Goal: Task Accomplishment & Management: Complete application form

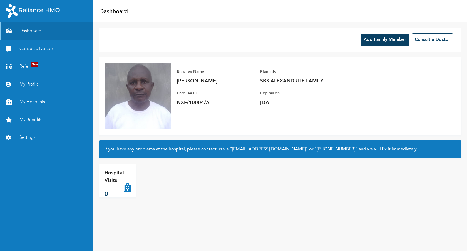
click at [31, 136] on link "Settings" at bounding box center [46, 138] width 93 height 18
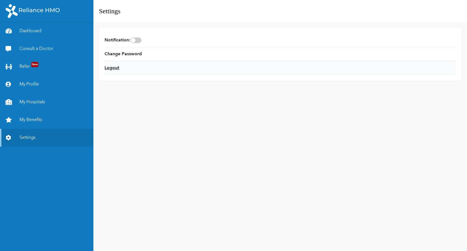
click at [111, 66] on link "Logout" at bounding box center [112, 68] width 15 height 7
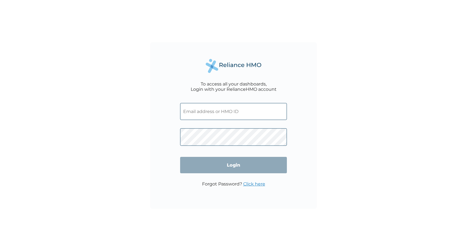
click at [226, 111] on input "text" at bounding box center [233, 111] width 107 height 17
type input "NXF/10004/A"
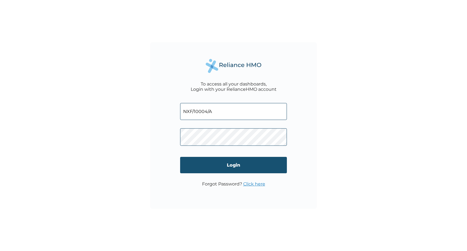
click at [235, 163] on input "Login" at bounding box center [233, 165] width 107 height 16
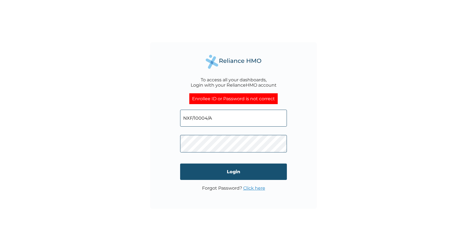
click at [193, 169] on input "Login" at bounding box center [233, 172] width 107 height 16
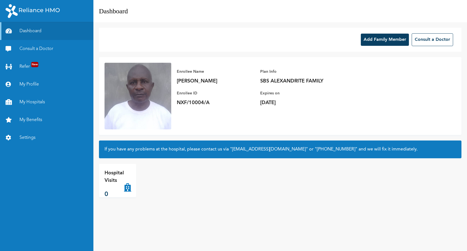
click at [375, 38] on button "Add Family Member" at bounding box center [385, 40] width 48 height 12
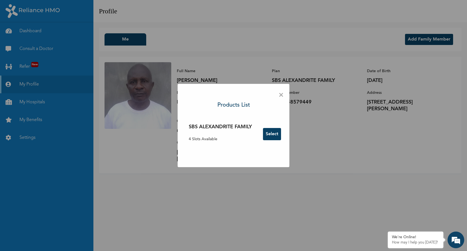
click at [272, 135] on button "Select" at bounding box center [272, 134] width 18 height 12
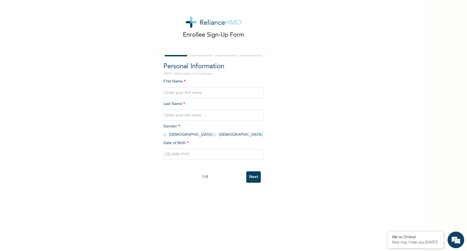
click at [197, 94] on input "text" at bounding box center [213, 92] width 100 height 11
click at [218, 91] on input "text" at bounding box center [213, 92] width 100 height 11
paste input "Bukola [PERSON_NAME]"
drag, startPoint x: 177, startPoint y: 92, endPoint x: 194, endPoint y: 93, distance: 17.3
click at [194, 93] on input "Bukola [PERSON_NAME]" at bounding box center [213, 92] width 100 height 11
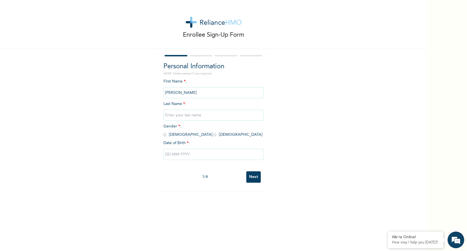
drag, startPoint x: 197, startPoint y: 93, endPoint x: 177, endPoint y: 94, distance: 19.5
click at [177, 94] on input "[PERSON_NAME]" at bounding box center [213, 92] width 100 height 11
type input "Bukola"
click at [171, 116] on input "text" at bounding box center [213, 115] width 100 height 11
paste input "okeowo"
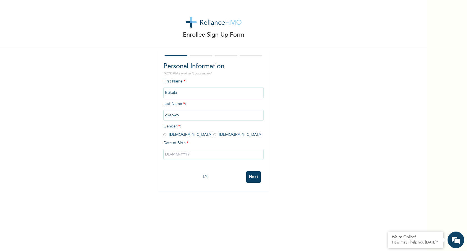
type input "Okeowo"
click at [213, 136] on input "radio" at bounding box center [214, 134] width 3 height 5
radio input "true"
click at [168, 154] on input "text" at bounding box center [213, 154] width 100 height 11
select select "7"
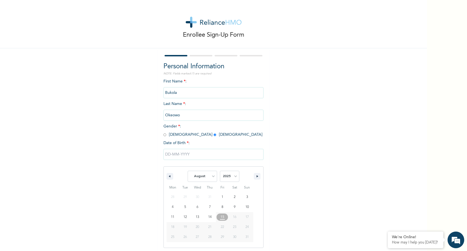
scroll to position [1, 0]
click at [231, 175] on select "2025 2024 2023 2022 2021 2020 2019 2018 2017 2016 2015 2014 2013 2012 2011 2010…" at bounding box center [229, 175] width 19 height 11
select select "1985"
click at [220, 170] on select "2025 2024 2023 2022 2021 2020 2019 2018 2017 2016 2015 2014 2013 2012 2011 2010…" at bounding box center [229, 175] width 19 height 11
click at [184, 153] on input "text" at bounding box center [213, 153] width 100 height 11
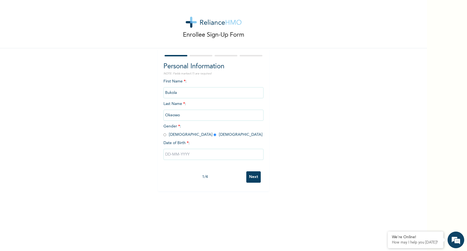
scroll to position [0, 0]
click at [168, 153] on input "text" at bounding box center [213, 154] width 100 height 11
select select "7"
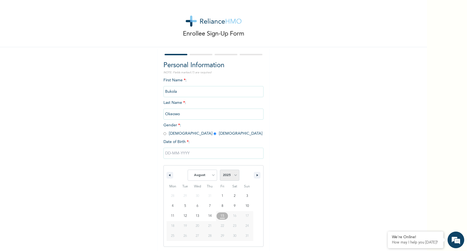
click at [222, 173] on select "2025 2024 2023 2022 2021 2020 2019 2018 2017 2016 2015 2014 2013 2012 2011 2010…" at bounding box center [229, 175] width 19 height 11
select select "1985"
click at [220, 170] on select "2025 2024 2023 2022 2021 2020 2019 2018 2017 2016 2015 2014 2013 2012 2011 2010…" at bounding box center [229, 175] width 19 height 11
click at [210, 176] on select "January February March April May June July August September October November De…" at bounding box center [202, 175] width 29 height 11
select select "1"
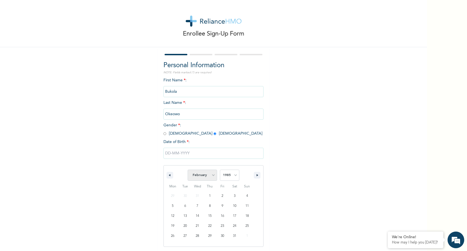
click at [188, 170] on select "January February March April May June July August September October November De…" at bounding box center [202, 175] width 29 height 11
type input "[DATE]"
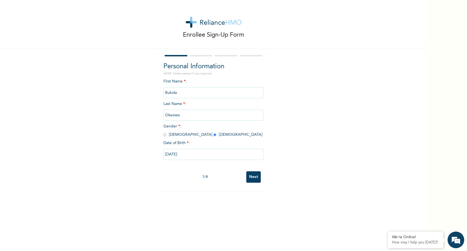
scroll to position [0, 0]
click at [249, 180] on input "Next" at bounding box center [253, 176] width 14 height 11
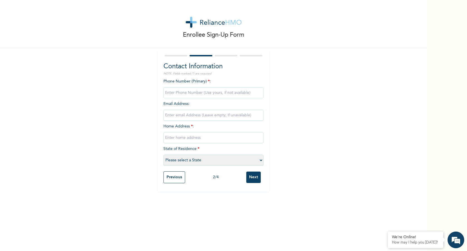
click at [207, 95] on input "phone" at bounding box center [213, 92] width 100 height 11
click at [245, 71] on h2 "Contact Information" at bounding box center [213, 67] width 100 height 10
click at [193, 137] on input "text" at bounding box center [213, 137] width 100 height 11
click at [168, 136] on input "text" at bounding box center [213, 137] width 100 height 11
paste input "[STREET_ADDRESS][PERSON_NAME]"
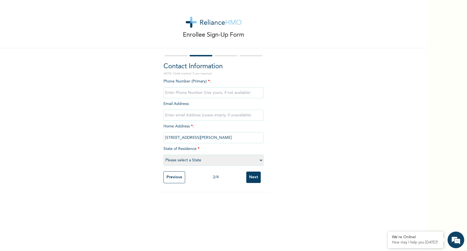
type input "[STREET_ADDRESS][PERSON_NAME]"
click at [169, 161] on select "Please select a State [PERSON_NAME] (FCT) [PERSON_NAME] Ibom [GEOGRAPHIC_DATA] …" at bounding box center [213, 160] width 100 height 11
select select "25"
click at [163, 155] on select "Please select a State [PERSON_NAME] (FCT) [PERSON_NAME] Ibom [GEOGRAPHIC_DATA] …" at bounding box center [213, 160] width 100 height 11
click at [194, 95] on input "phone" at bounding box center [213, 92] width 100 height 11
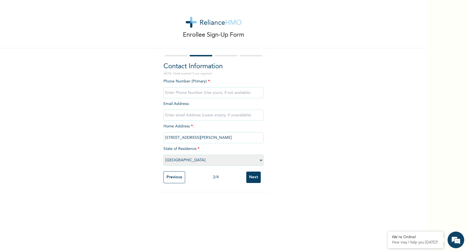
paste input "2348039345617"
click at [170, 93] on input "phone" at bounding box center [213, 92] width 100 height 11
type input "08039345617"
click at [258, 72] on p "NOTE: Fields marked (*) are required" at bounding box center [213, 74] width 100 height 4
click at [249, 175] on input "Next" at bounding box center [253, 177] width 14 height 11
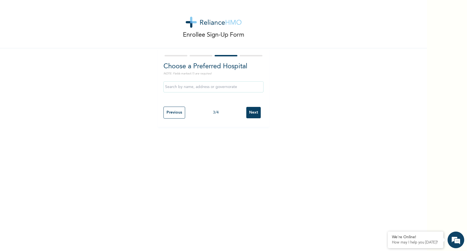
click at [214, 90] on input "text" at bounding box center [213, 86] width 100 height 11
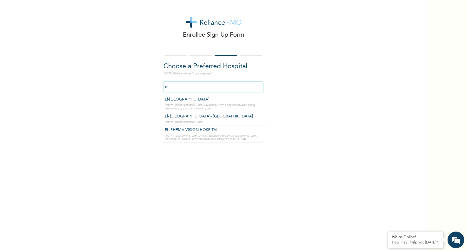
type input "El-[GEOGRAPHIC_DATA]"
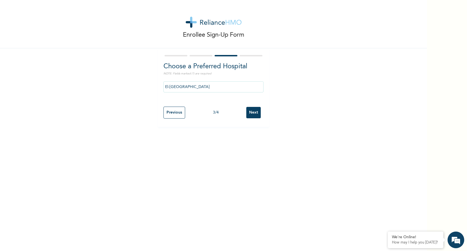
click at [248, 110] on input "Next" at bounding box center [253, 112] width 14 height 11
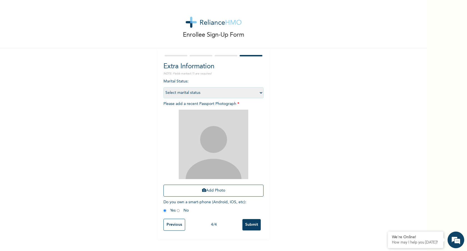
click at [257, 93] on select "Select marital status [DEMOGRAPHIC_DATA] Married [DEMOGRAPHIC_DATA] Widow/[DEMO…" at bounding box center [213, 92] width 100 height 11
select select "2"
click at [163, 87] on select "Select marital status [DEMOGRAPHIC_DATA] Married [DEMOGRAPHIC_DATA] Widow/[DEMO…" at bounding box center [213, 92] width 100 height 11
click at [208, 190] on button "Add Photo" at bounding box center [213, 191] width 100 height 12
click at [210, 189] on button "Add Photo" at bounding box center [213, 191] width 100 height 12
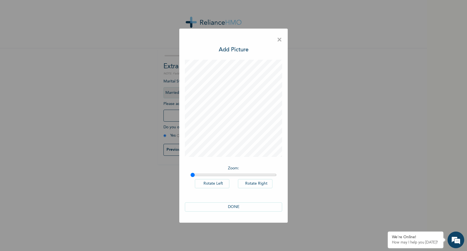
click at [251, 206] on button "DONE" at bounding box center [233, 207] width 97 height 9
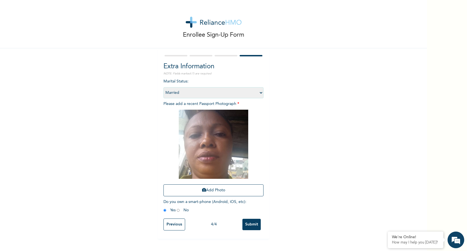
click at [248, 224] on input "Submit" at bounding box center [251, 224] width 18 height 11
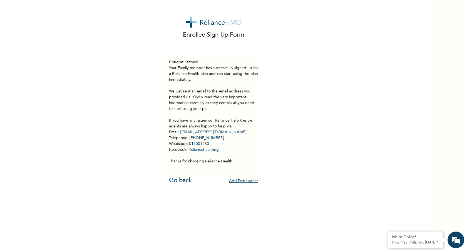
click at [238, 182] on button "Add Dependant" at bounding box center [243, 181] width 29 height 9
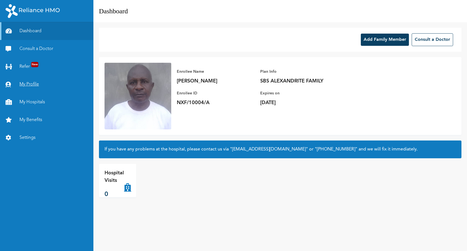
click at [29, 81] on link "My Profile" at bounding box center [46, 85] width 93 height 18
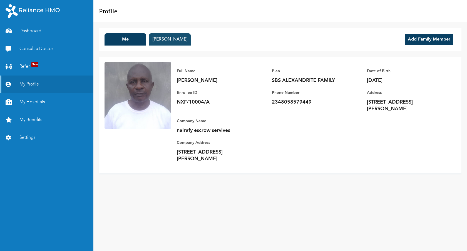
click at [162, 41] on button "Bukola Okeowo" at bounding box center [170, 39] width 42 height 12
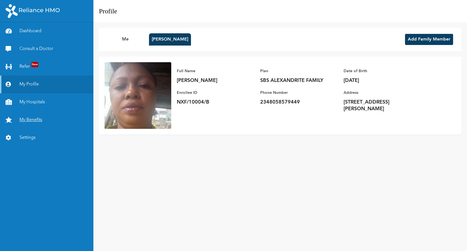
click at [31, 121] on link "My Benefits" at bounding box center [46, 120] width 93 height 18
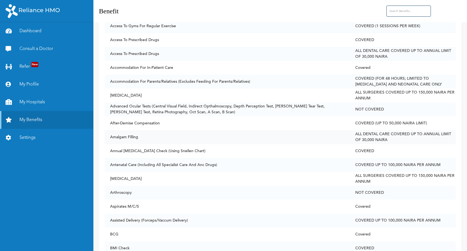
scroll to position [114, 0]
